Goal: Obtain resource: Obtain resource

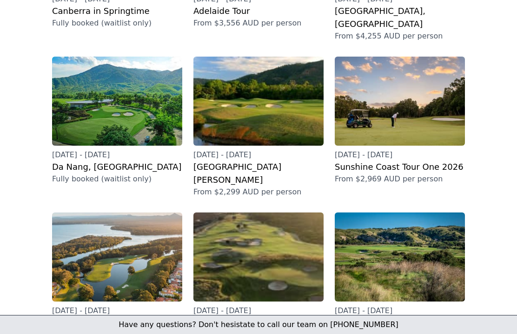
scroll to position [251, 0]
click at [406, 161] on h2 "Sunshine Coast Tour One 2026" at bounding box center [399, 167] width 130 height 13
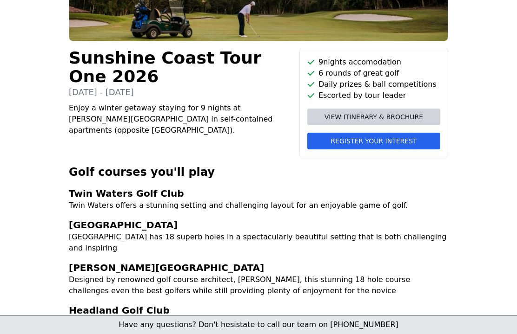
scroll to position [162, 0]
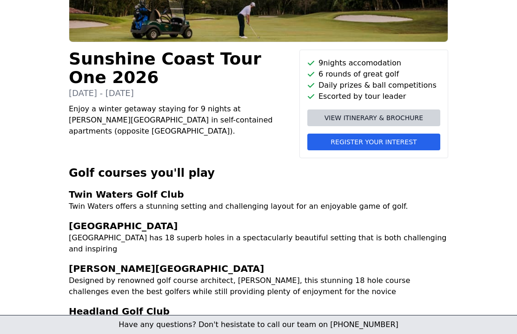
click at [372, 116] on span "View itinerary & brochure" at bounding box center [373, 117] width 98 height 9
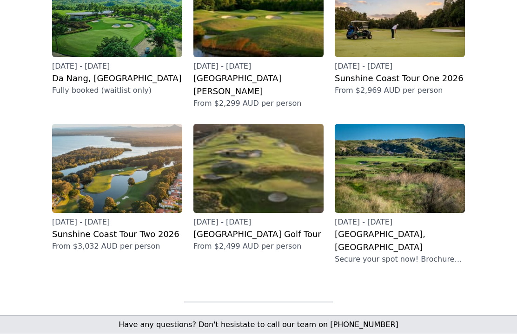
scroll to position [343, 0]
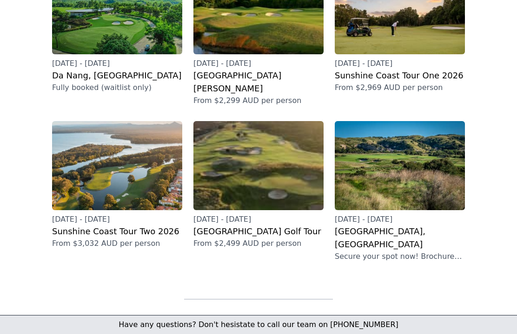
click at [67, 214] on p "[DATE] - [DATE]" at bounding box center [117, 219] width 130 height 11
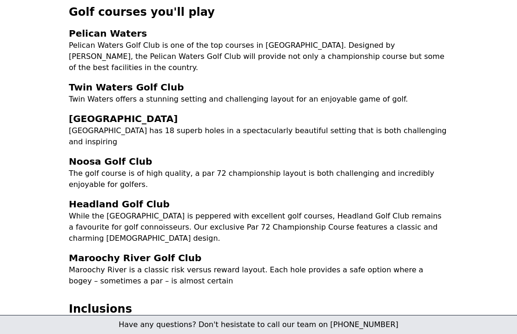
scroll to position [322, 0]
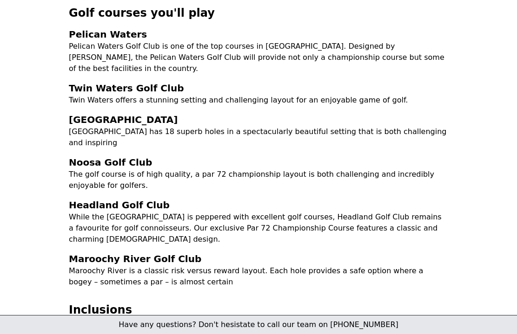
scroll to position [376, 0]
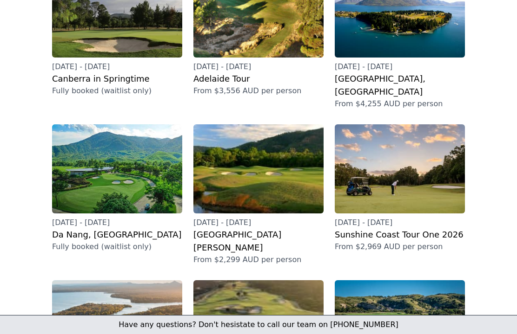
scroll to position [183, 0]
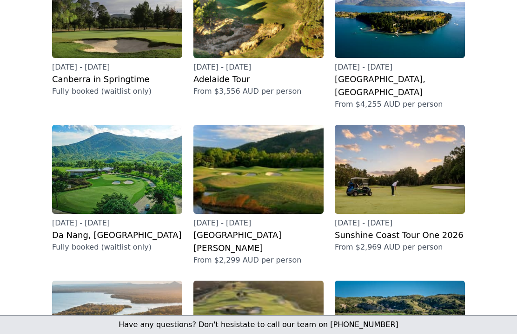
click at [242, 229] on h2 "[GEOGRAPHIC_DATA][PERSON_NAME]" at bounding box center [258, 242] width 130 height 26
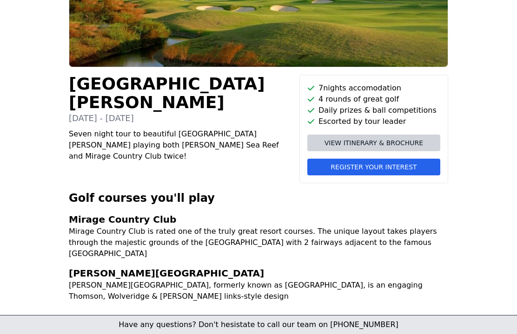
scroll to position [134, 0]
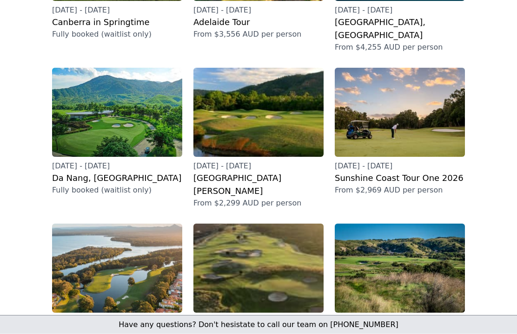
scroll to position [241, 0]
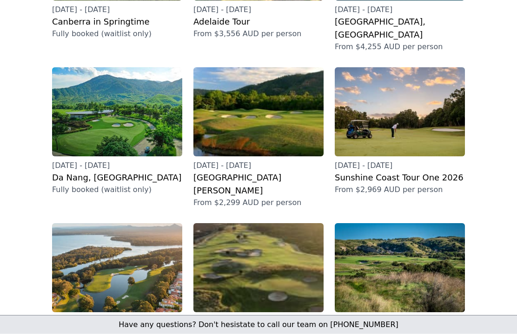
click at [386, 172] on h2 "Sunshine Coast Tour One 2026" at bounding box center [399, 178] width 130 height 13
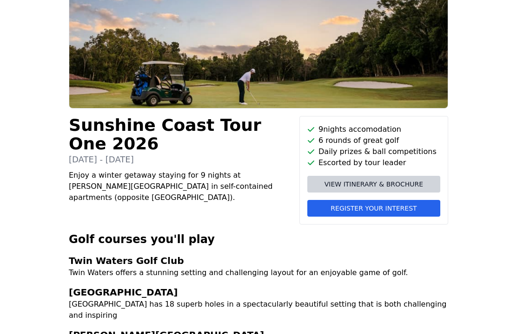
scroll to position [96, 0]
click at [357, 181] on span "View itinerary & brochure" at bounding box center [373, 184] width 98 height 9
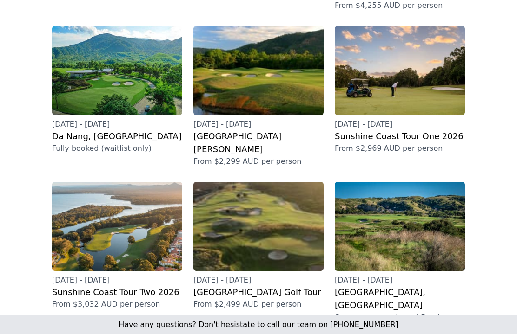
scroll to position [283, 0]
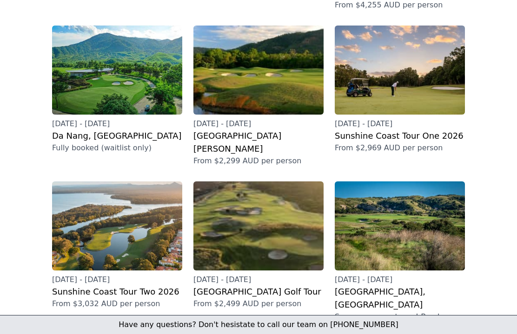
click at [109, 286] on h2 "Sunshine Coast Tour Two 2026" at bounding box center [117, 292] width 130 height 13
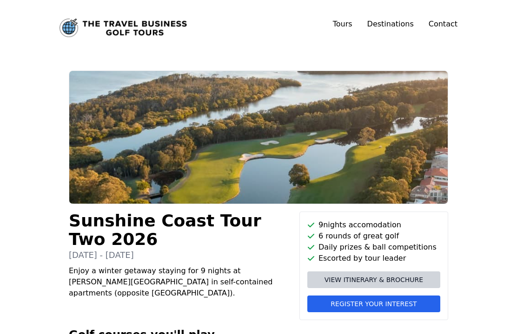
click at [347, 283] on span "View itinerary & brochure" at bounding box center [373, 279] width 98 height 9
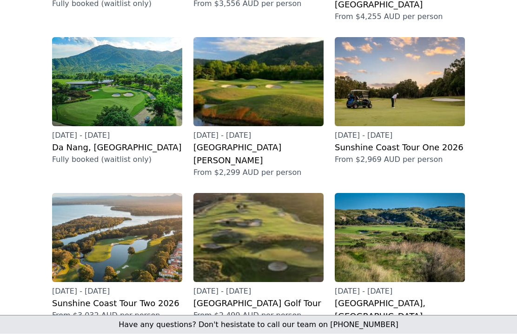
scroll to position [271, 0]
click at [417, 141] on h2 "Sunshine Coast Tour One 2026" at bounding box center [399, 147] width 130 height 13
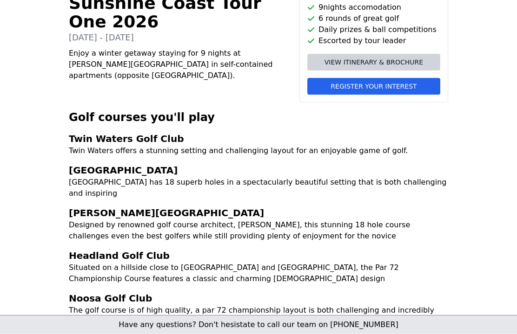
scroll to position [218, 0]
click at [371, 62] on span "View itinerary & brochure" at bounding box center [373, 62] width 98 height 9
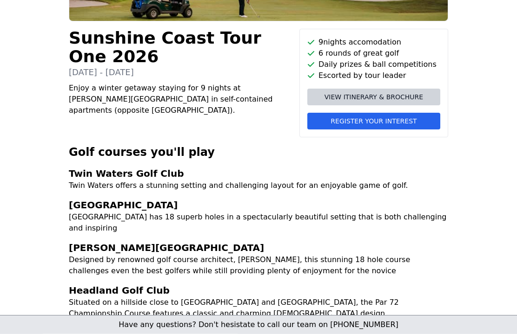
scroll to position [183, 0]
click at [368, 96] on span "View itinerary & brochure" at bounding box center [373, 96] width 98 height 9
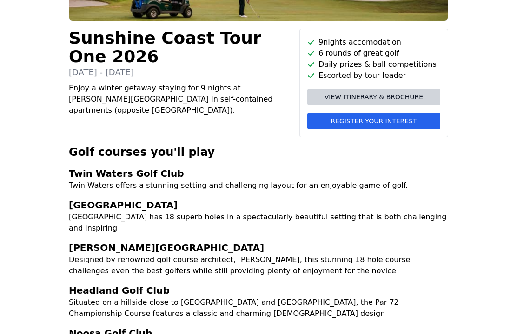
scroll to position [199, 0]
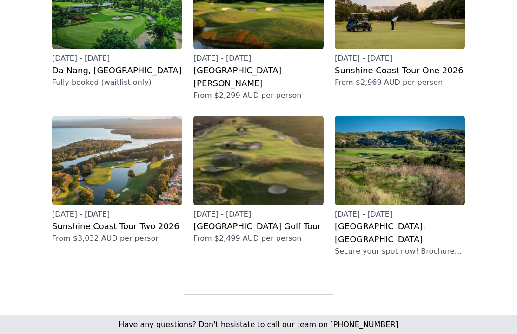
scroll to position [348, 0]
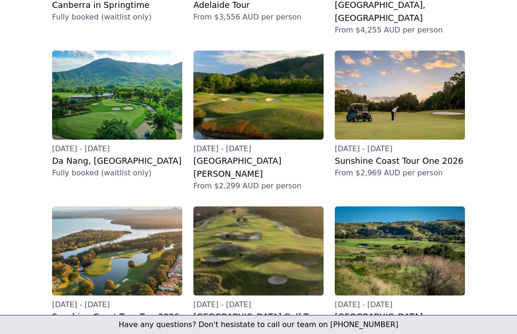
scroll to position [257, 0]
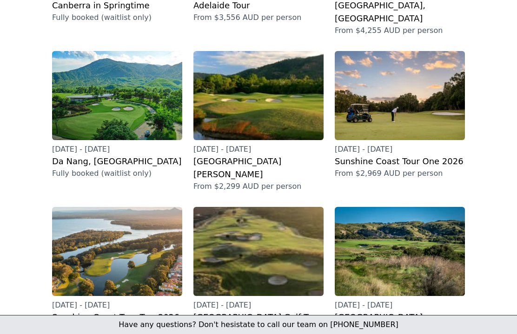
click at [394, 155] on h2 "Sunshine Coast Tour One 2026" at bounding box center [399, 161] width 130 height 13
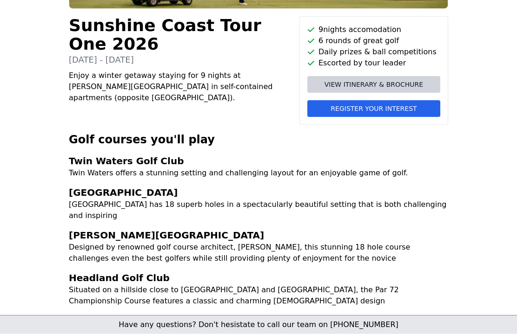
scroll to position [196, 0]
click at [372, 85] on span "View itinerary & brochure" at bounding box center [373, 84] width 98 height 9
